Goal: Find specific page/section: Find specific page/section

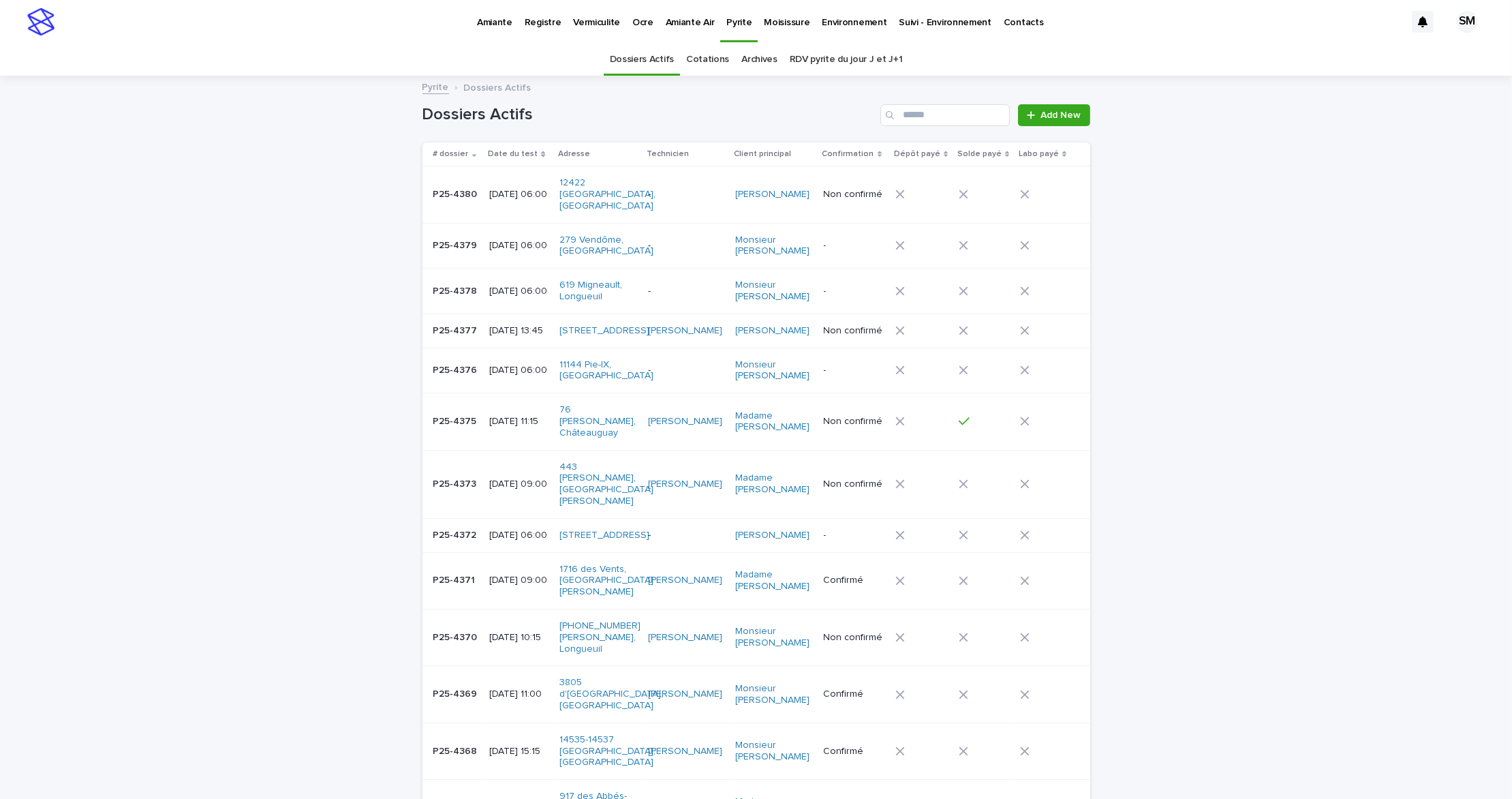
click at [846, 15] on p "Environnement" at bounding box center [854, 14] width 65 height 29
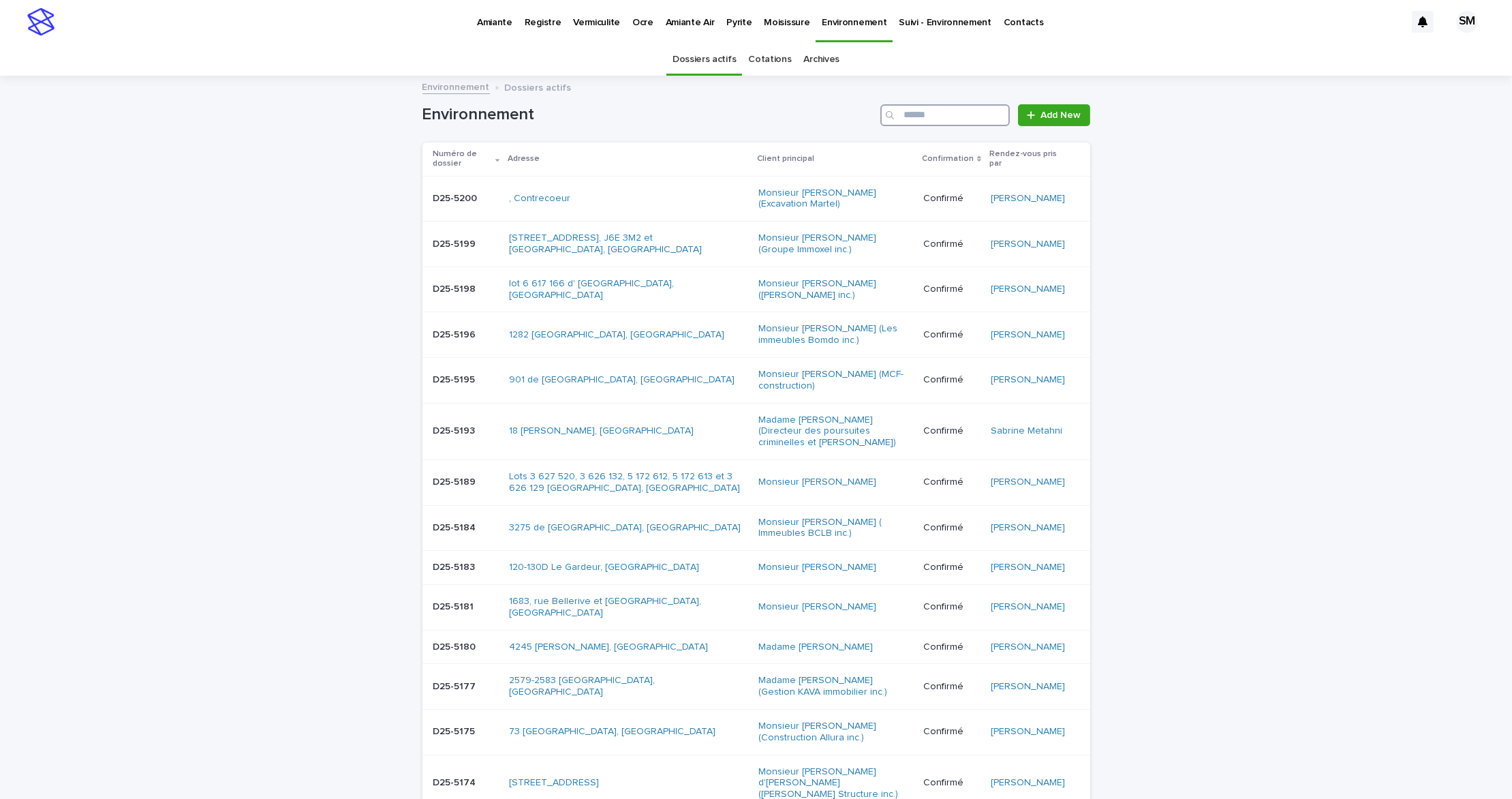
click at [911, 111] on input "Search" at bounding box center [944, 115] width 129 height 22
type input "*"
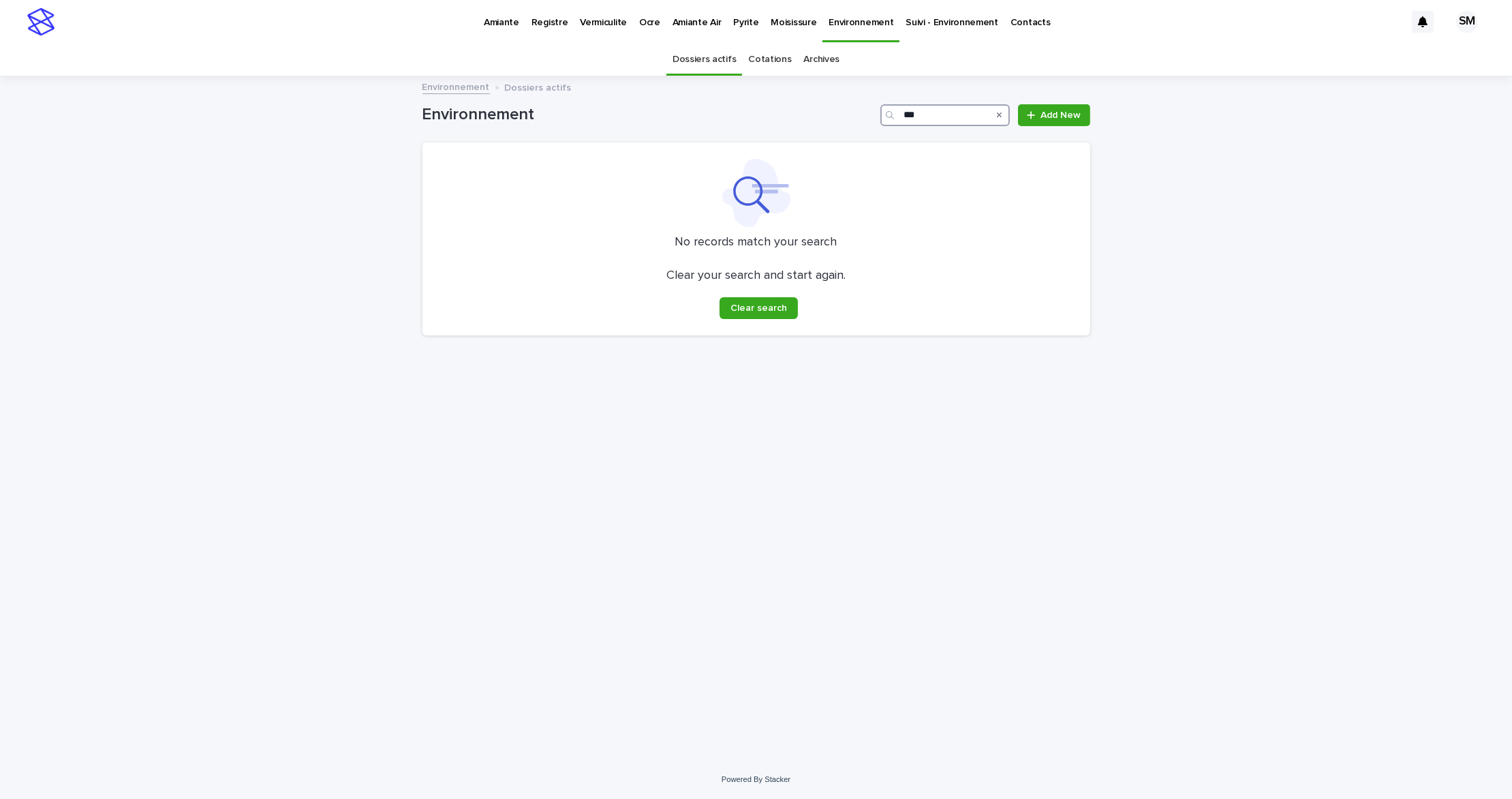
type input "***"
click at [778, 56] on link "Cotations" at bounding box center [769, 59] width 43 height 32
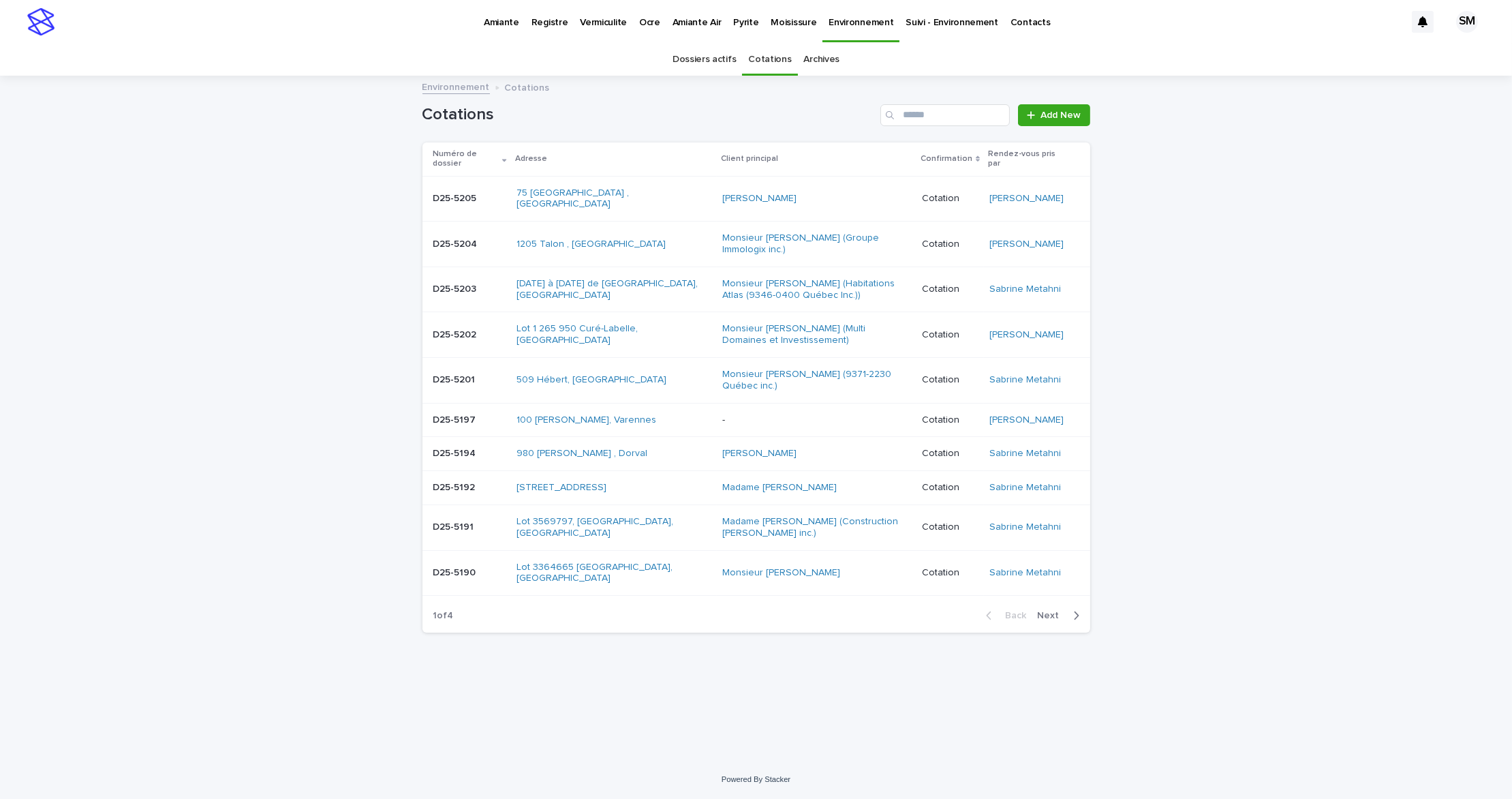
click at [816, 58] on link "Archives" at bounding box center [822, 59] width 36 height 32
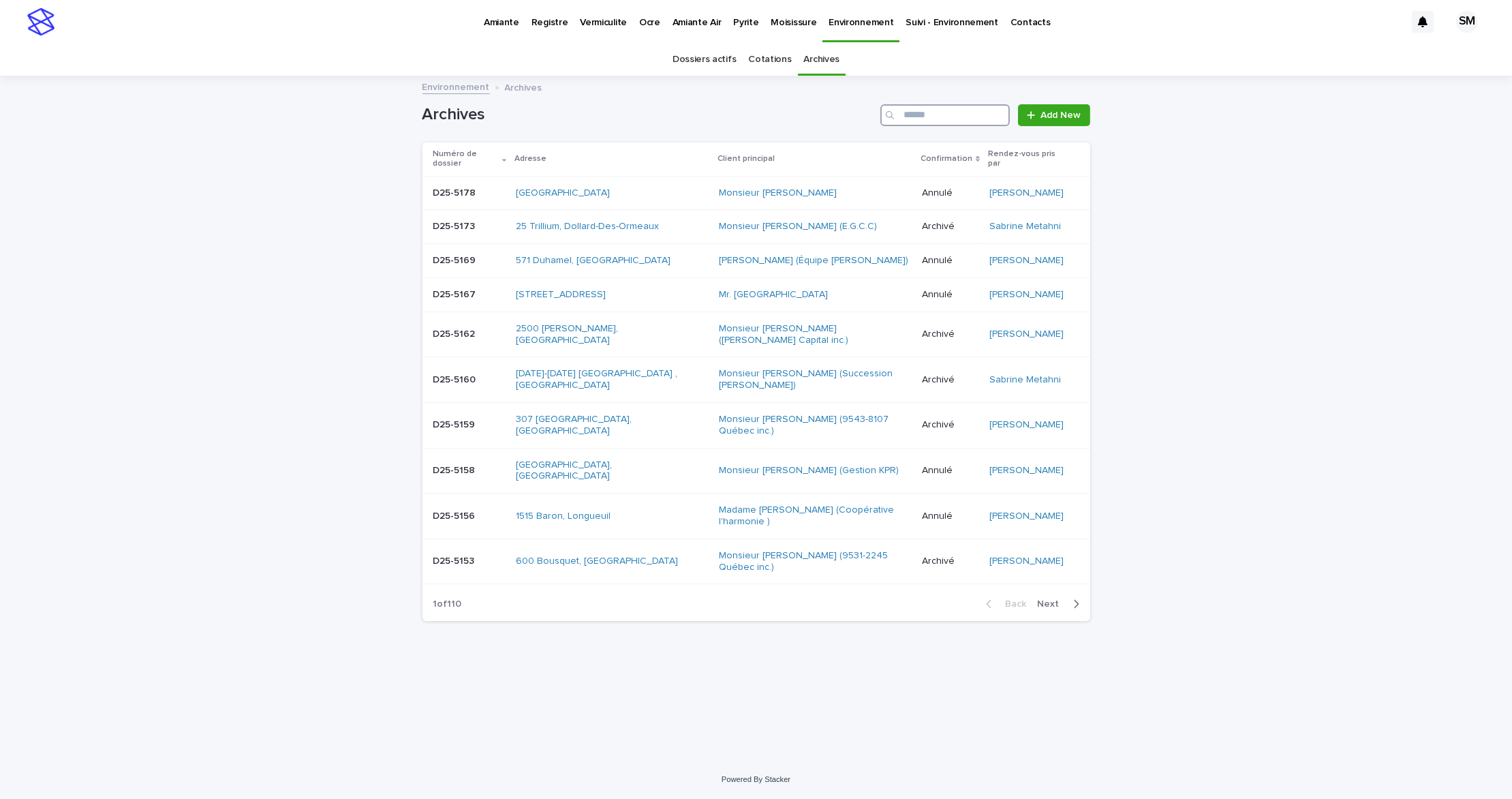
click at [925, 121] on input "Search" at bounding box center [944, 115] width 129 height 22
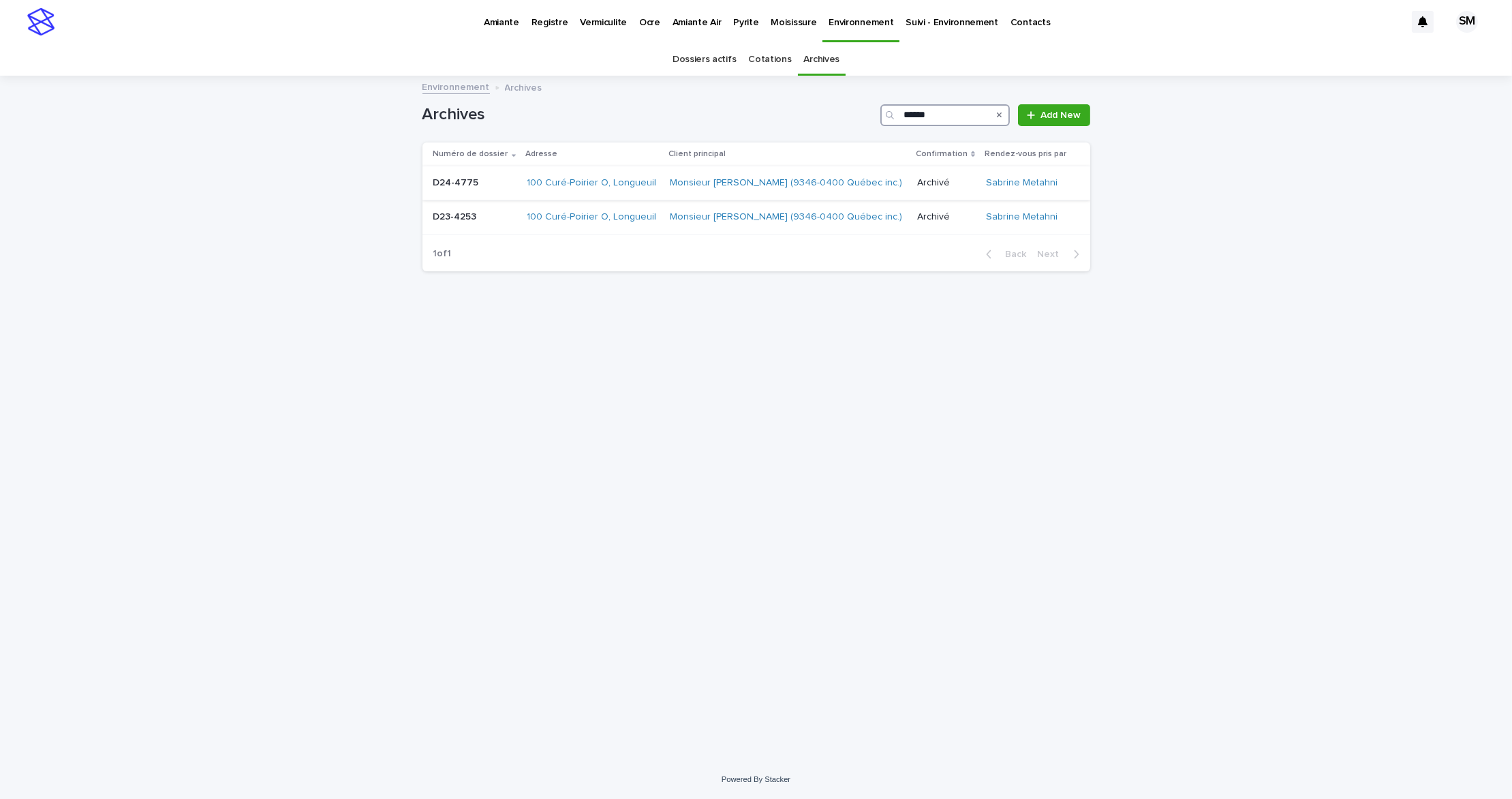
type input "******"
click at [454, 194] on div "D24-4775 D24-4775" at bounding box center [474, 183] width 83 height 22
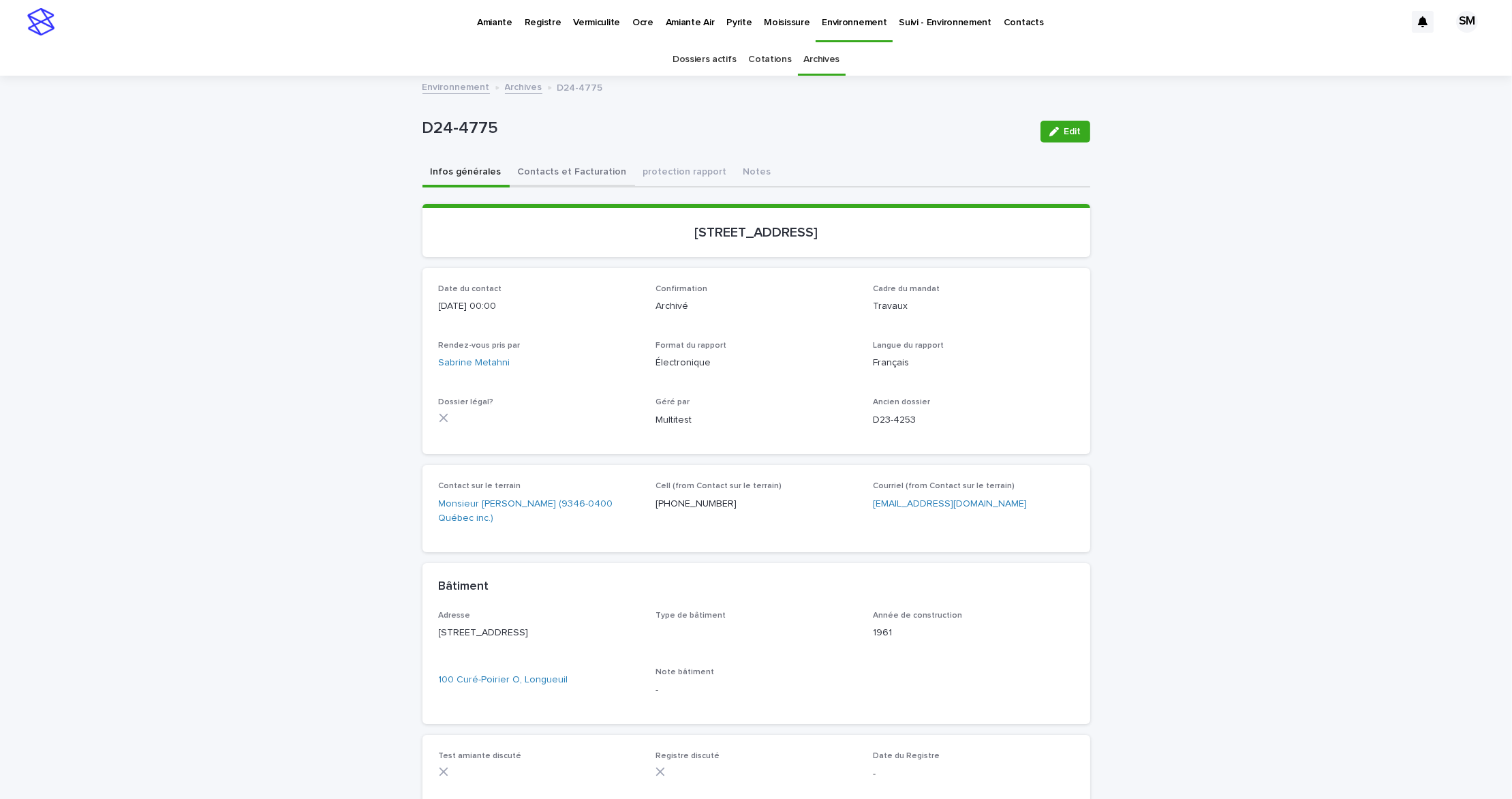
click at [566, 180] on button "Contacts et Facturation" at bounding box center [573, 173] width 125 height 29
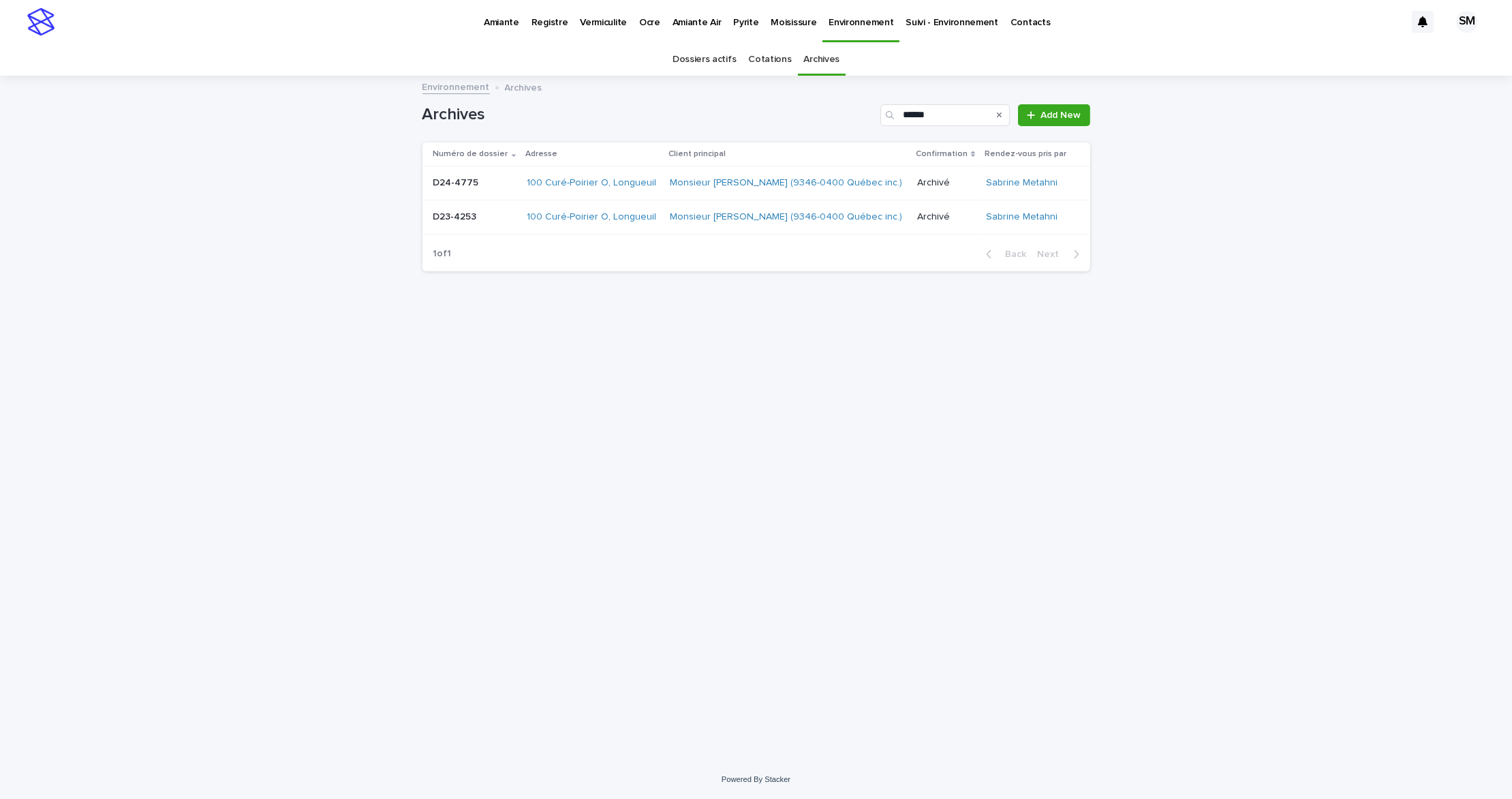
click at [451, 228] on div "D23-4253 D23-4253" at bounding box center [474, 217] width 83 height 22
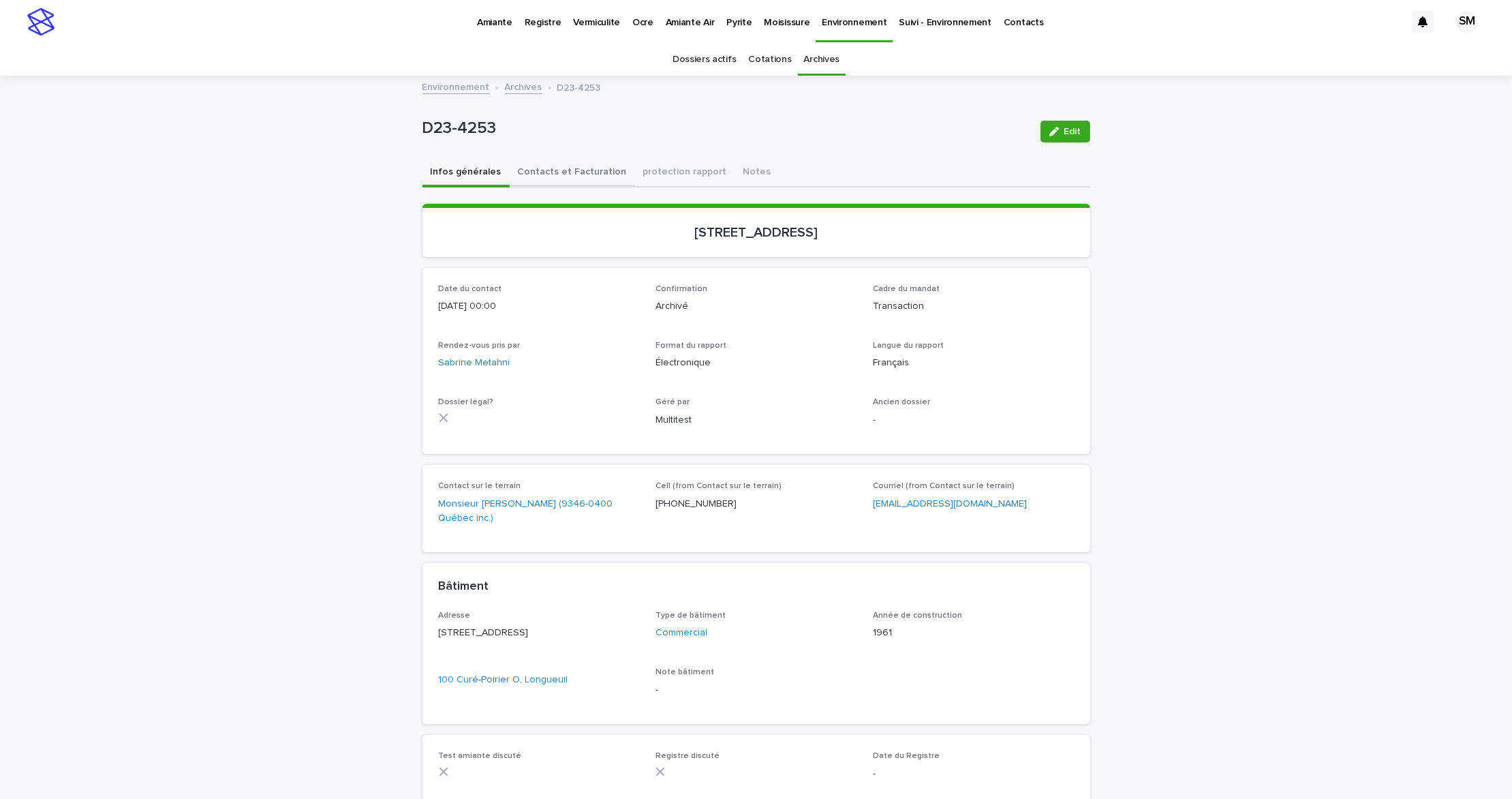
click at [563, 171] on button "Contacts et Facturation" at bounding box center [573, 173] width 125 height 29
